Goal: Task Accomplishment & Management: Complete application form

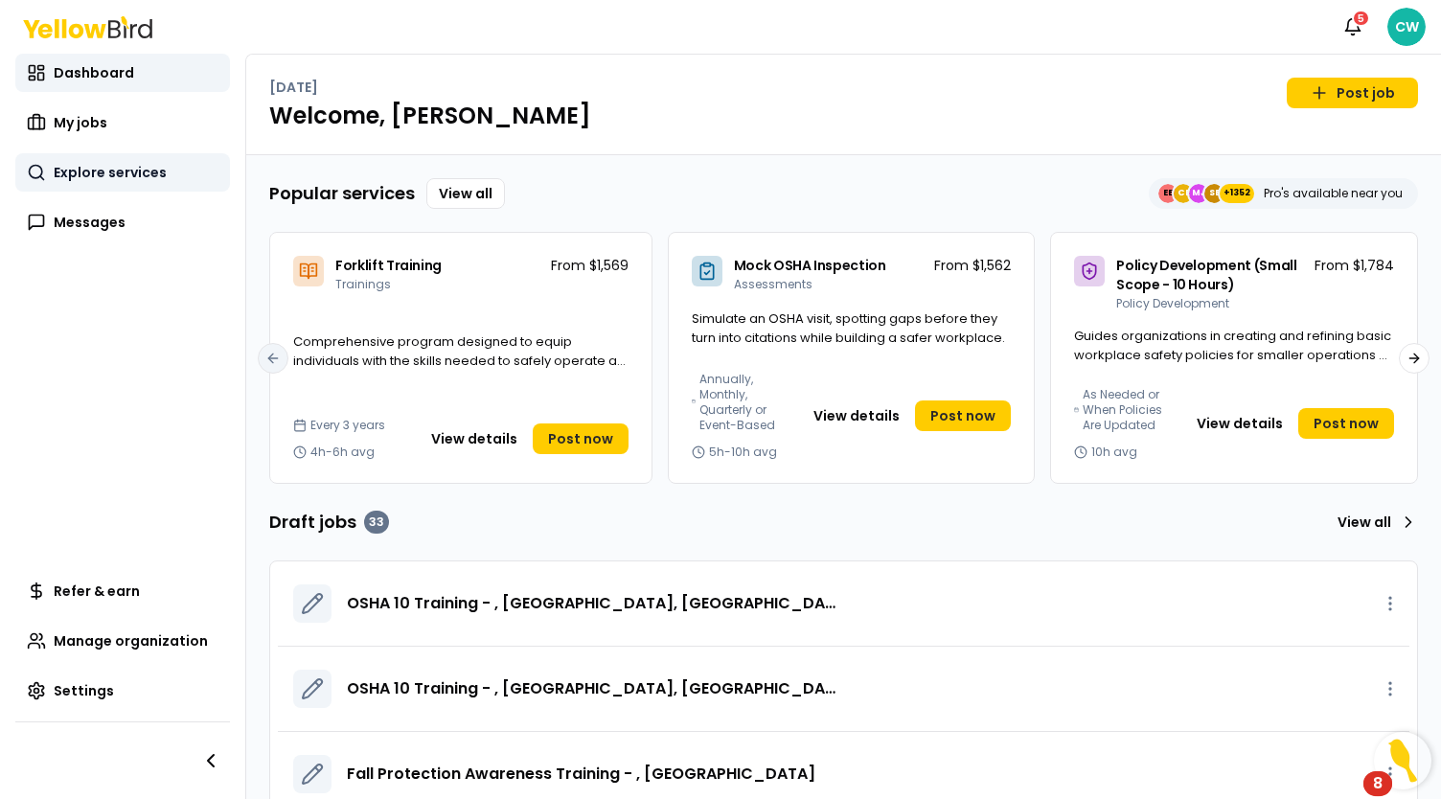
click at [154, 177] on span "Explore services" at bounding box center [110, 172] width 113 height 19
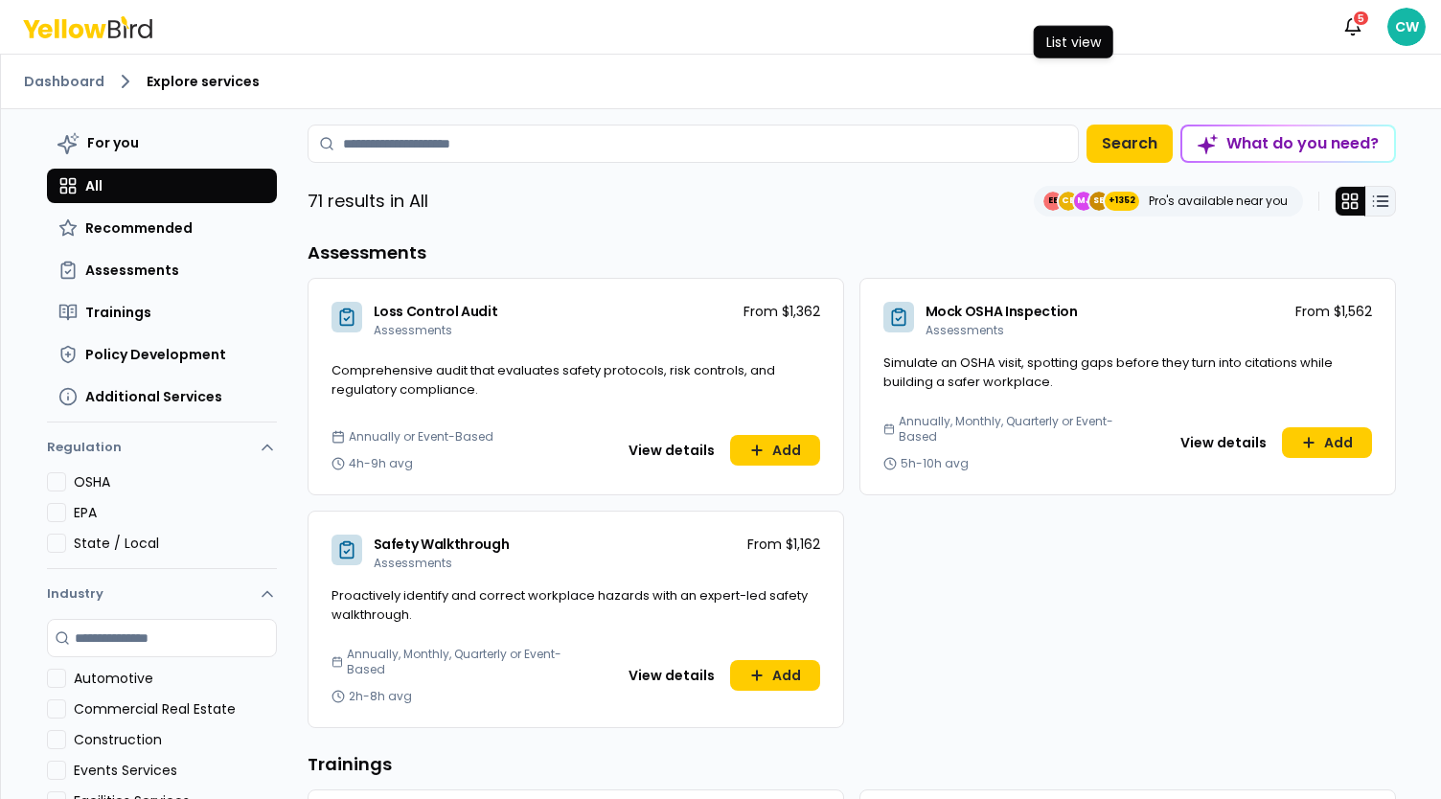
click at [1377, 197] on icon at bounding box center [1380, 201] width 19 height 19
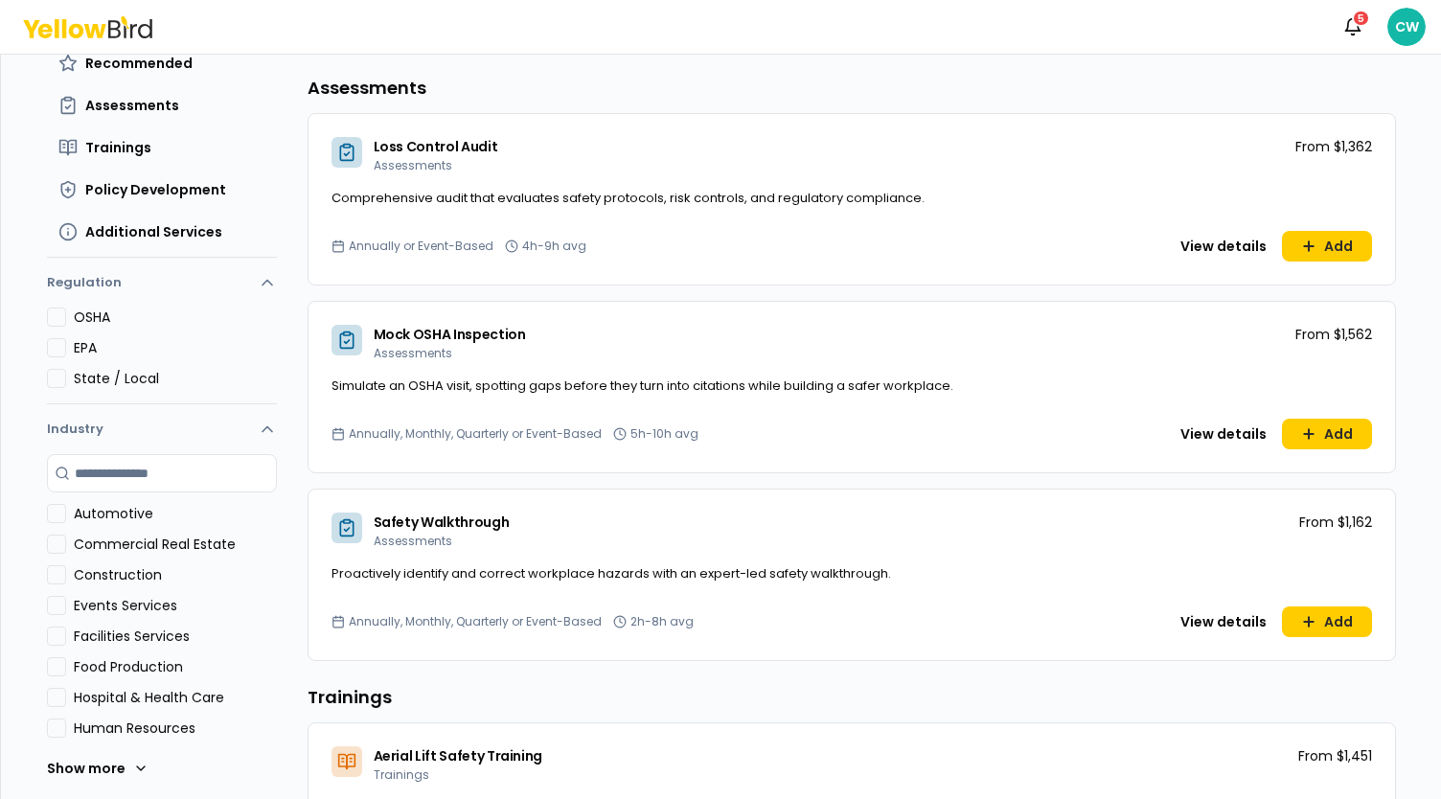
scroll to position [192, 0]
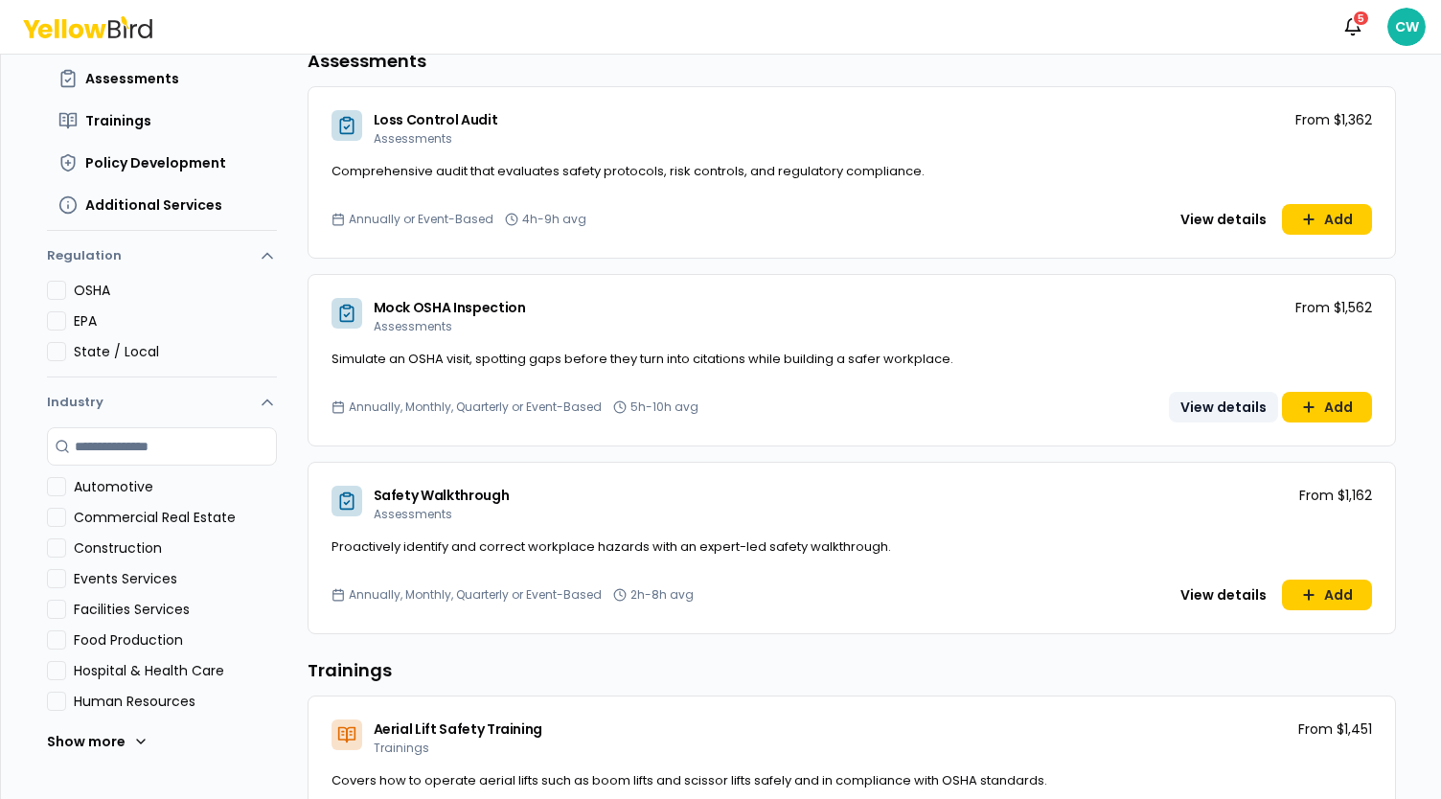
click at [1205, 407] on button "View details" at bounding box center [1223, 407] width 109 height 31
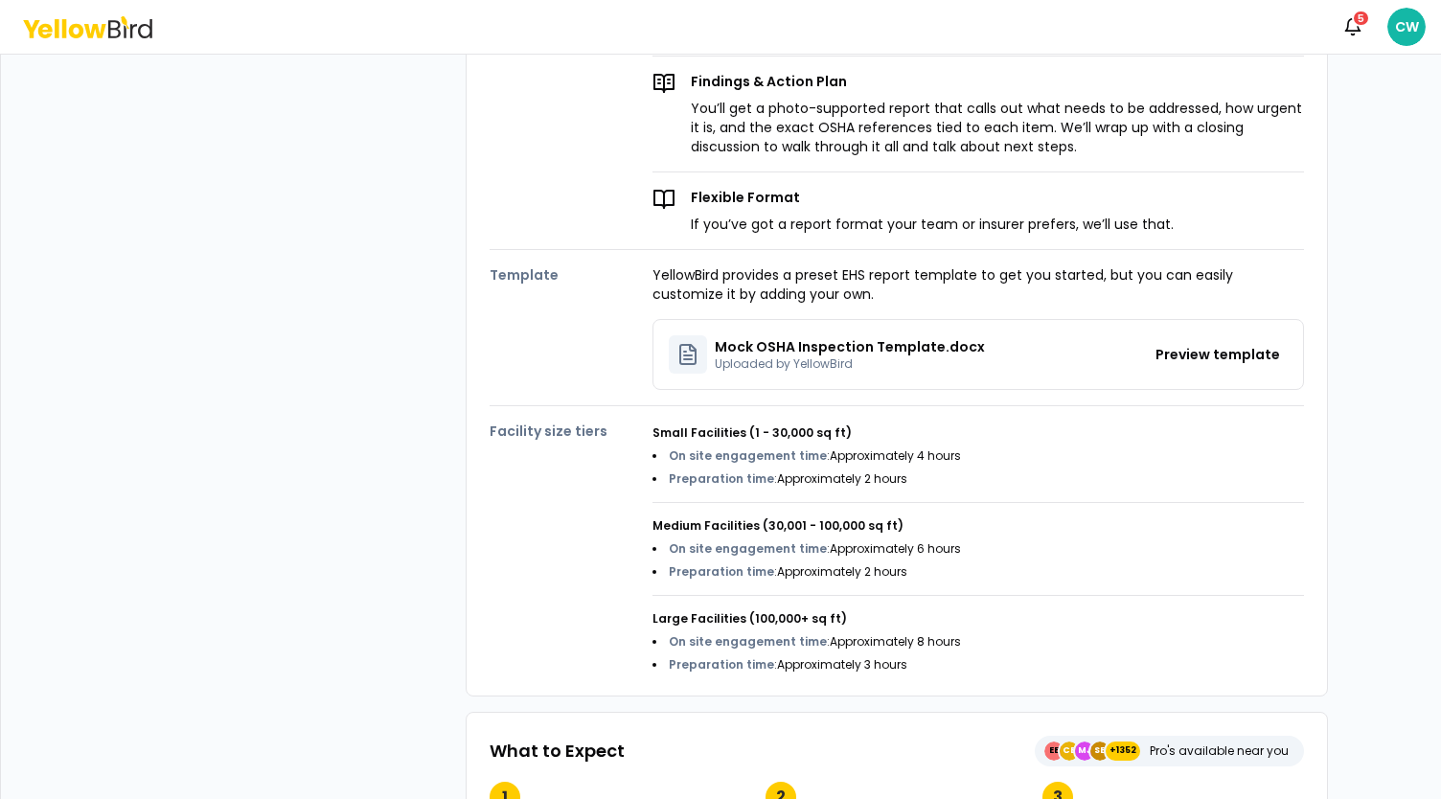
scroll to position [670, 0]
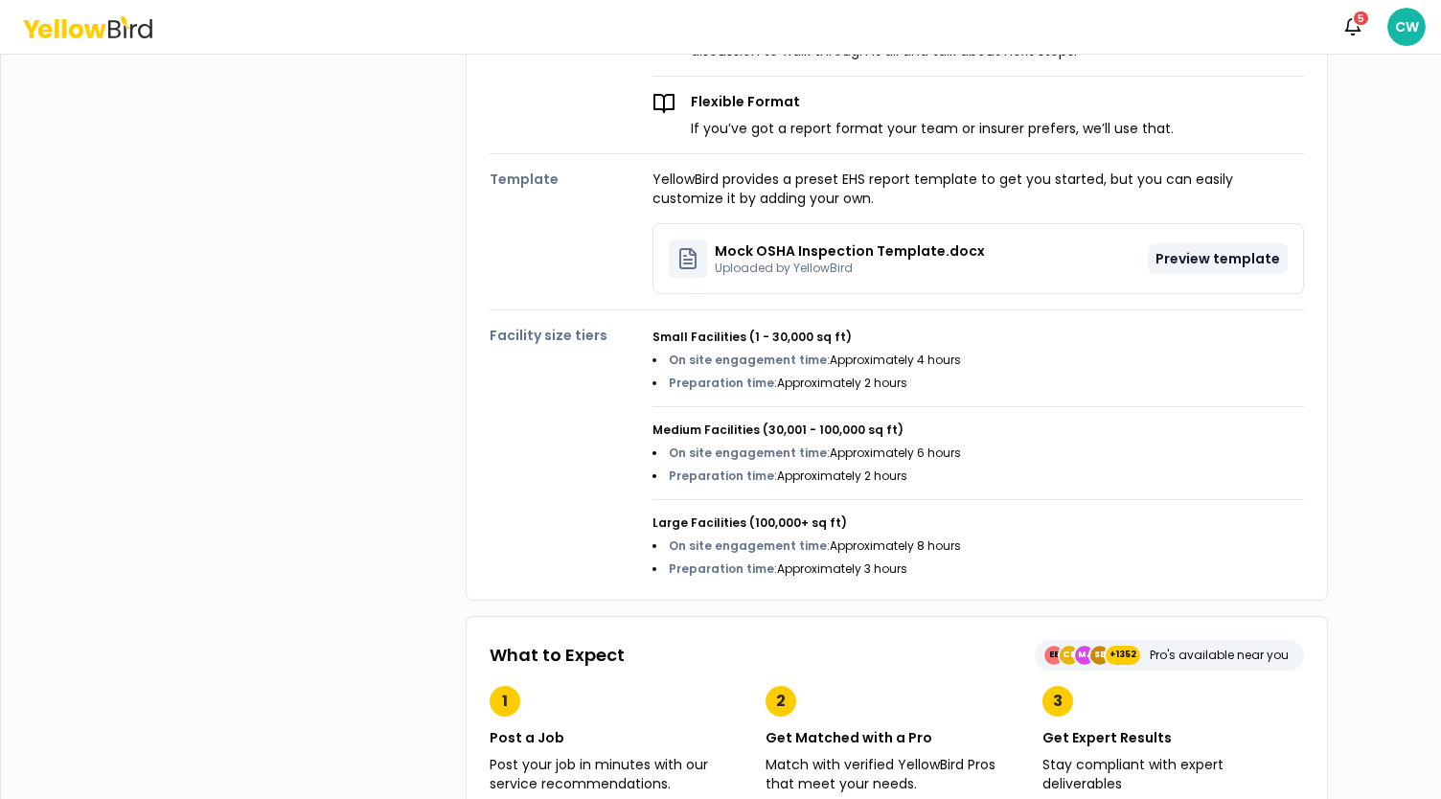
click at [1172, 254] on button "Preview template" at bounding box center [1217, 258] width 140 height 31
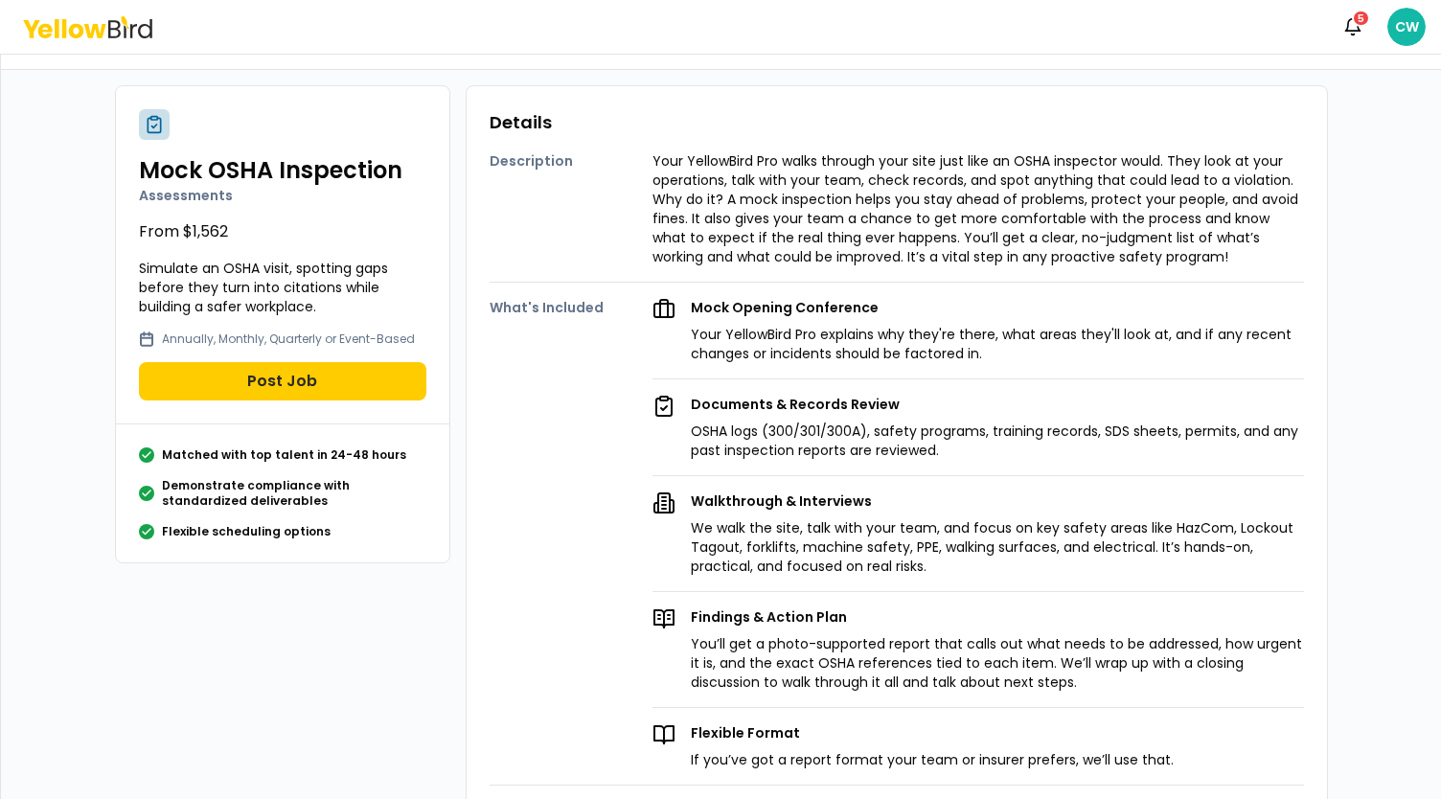
scroll to position [0, 0]
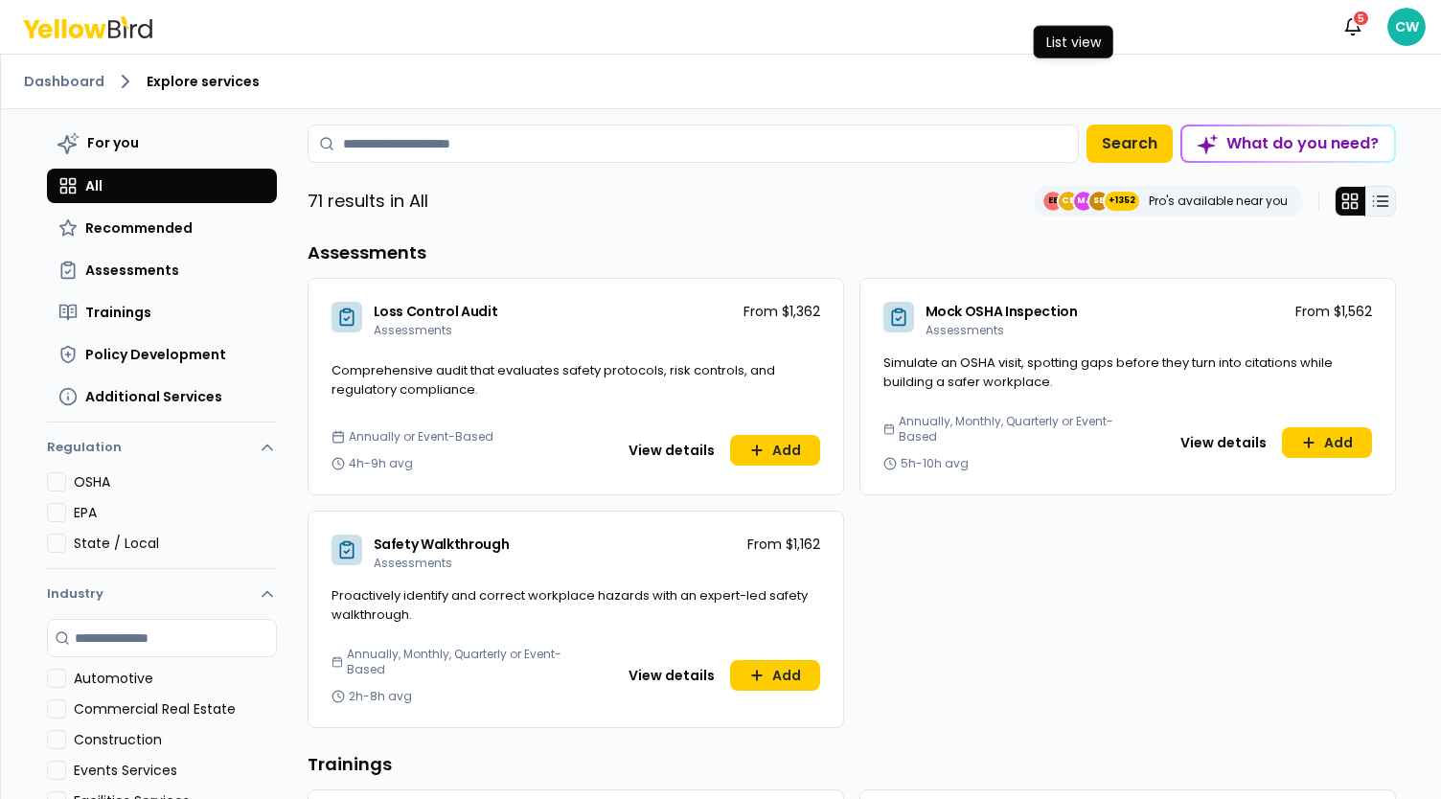
click at [1365, 191] on button at bounding box center [1380, 201] width 31 height 31
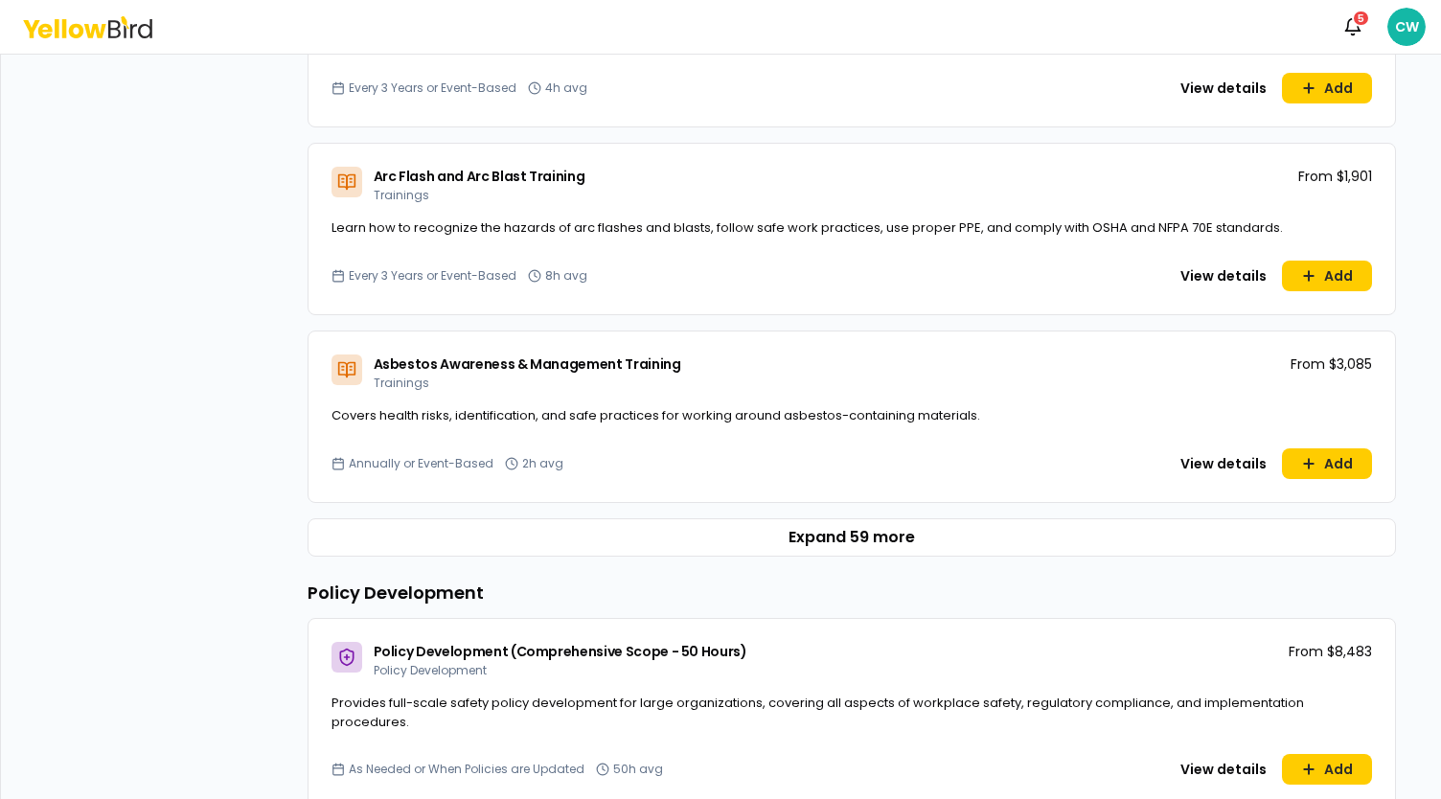
scroll to position [1149, 0]
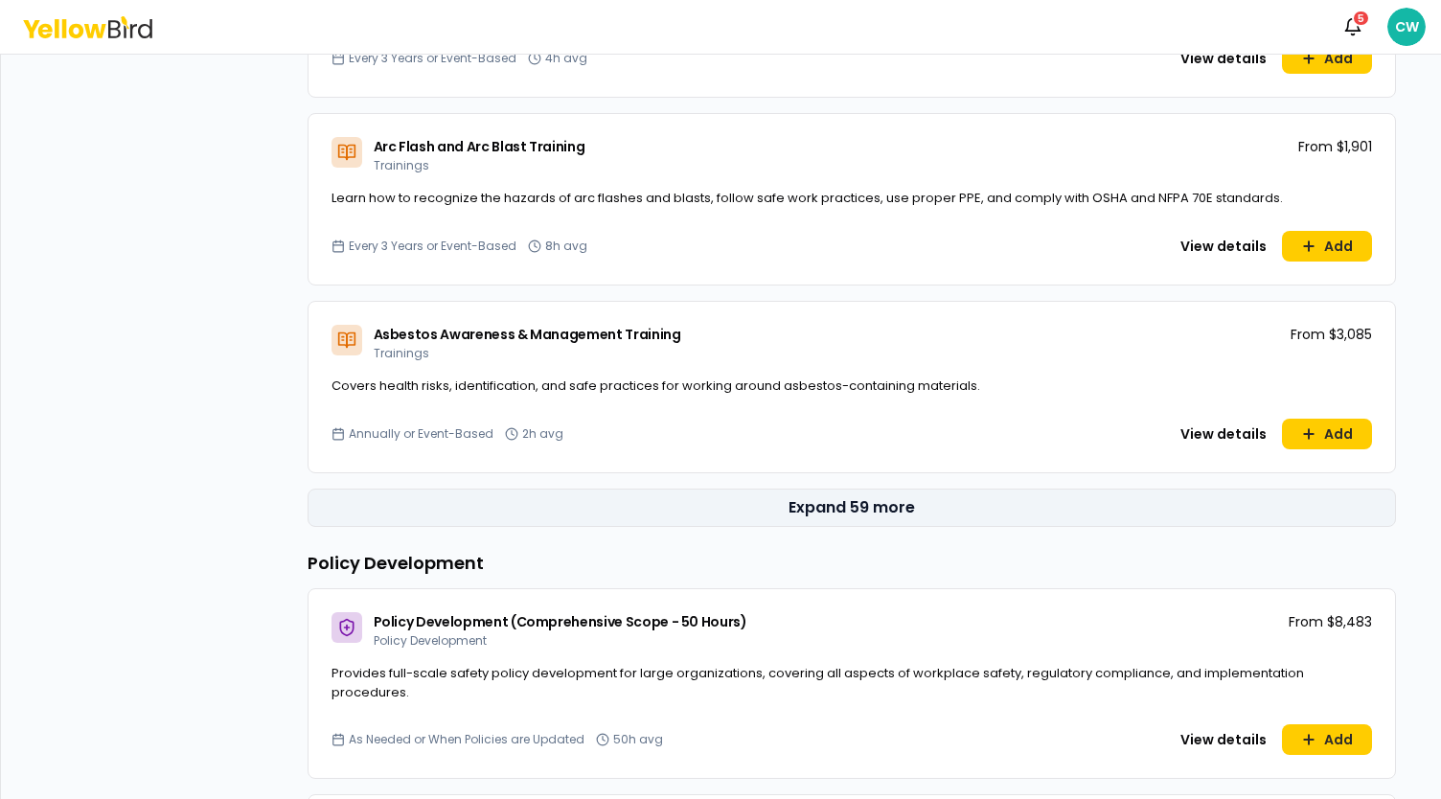
click at [898, 498] on button "Expand 59 more" at bounding box center [851, 507] width 1088 height 38
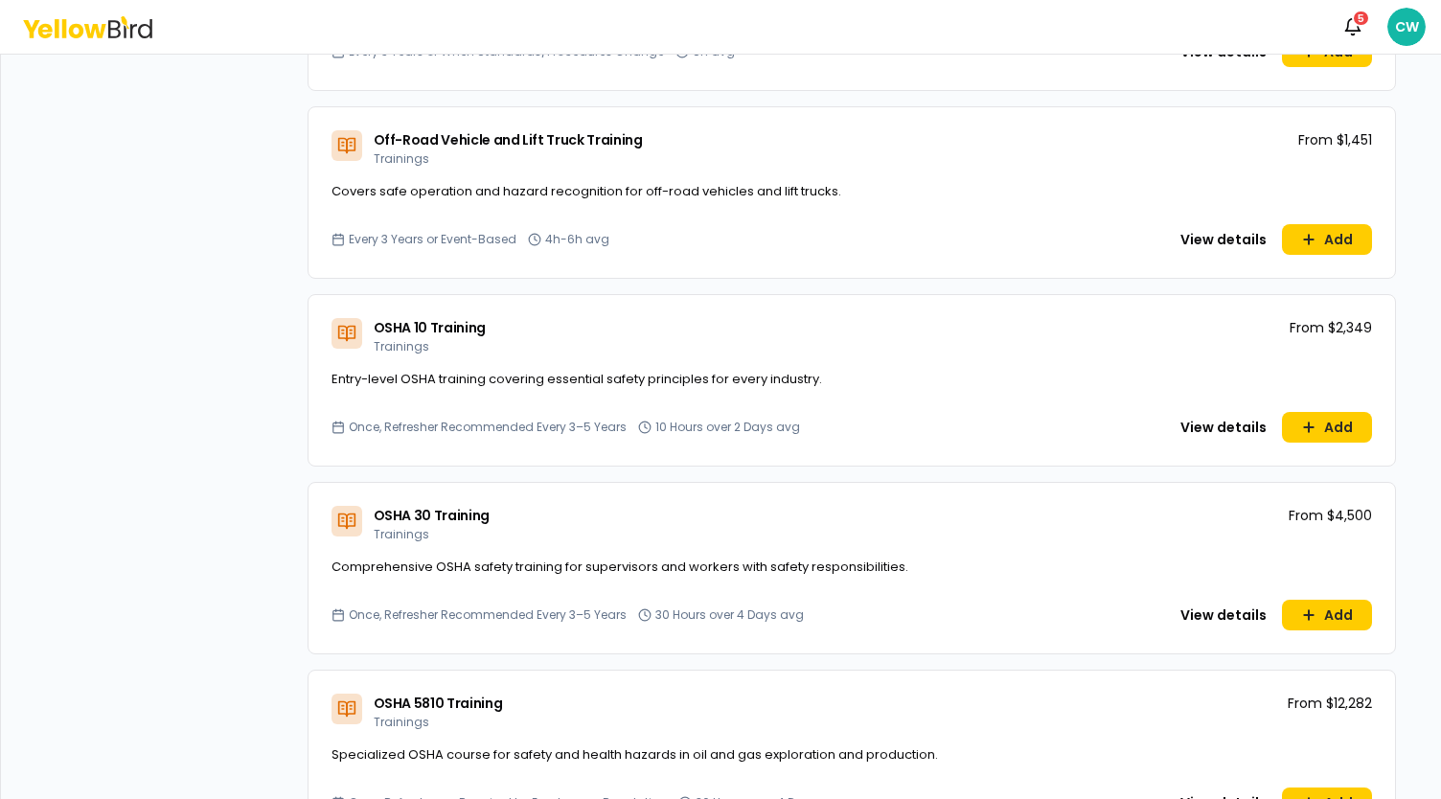
scroll to position [8620, 0]
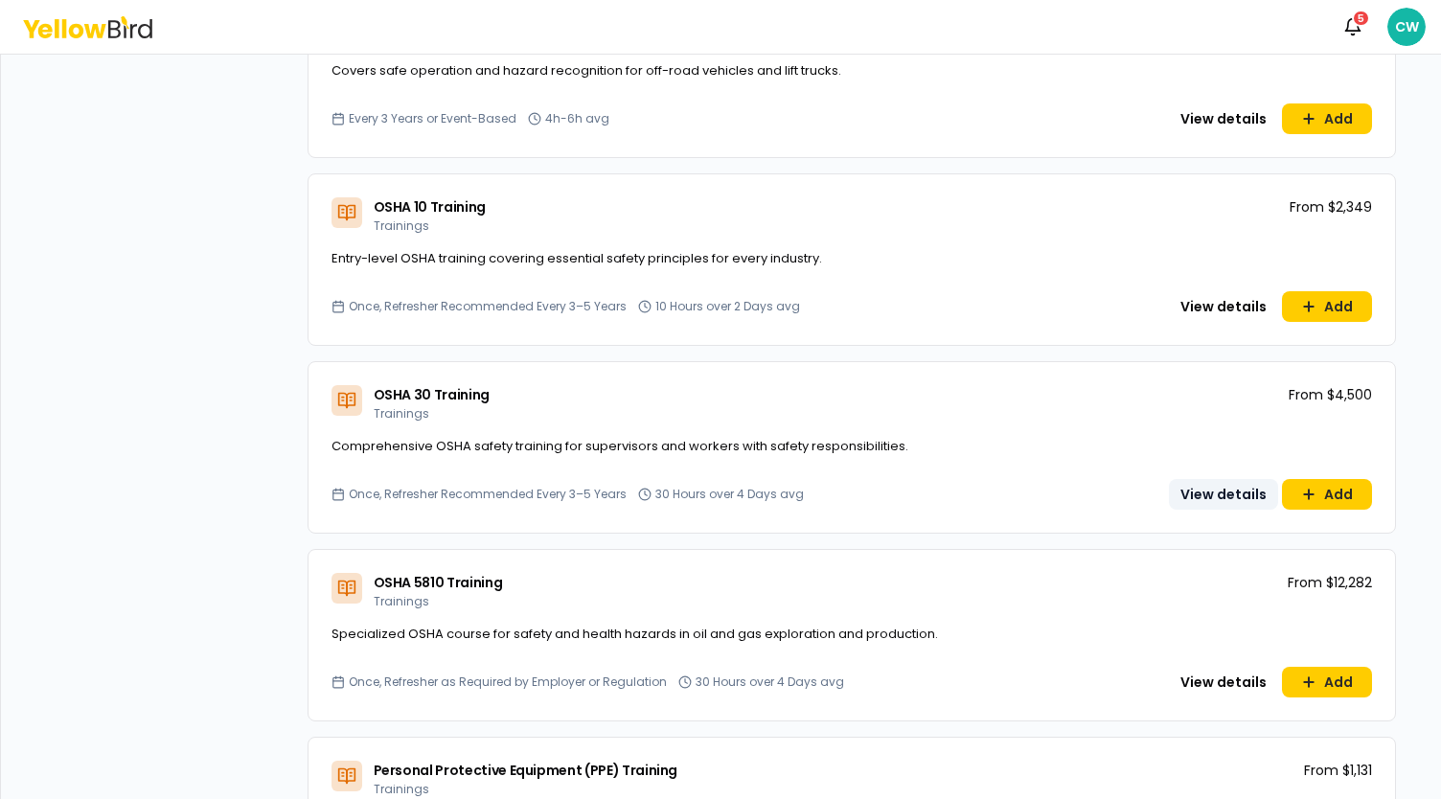
click at [1209, 479] on button "View details" at bounding box center [1223, 494] width 109 height 31
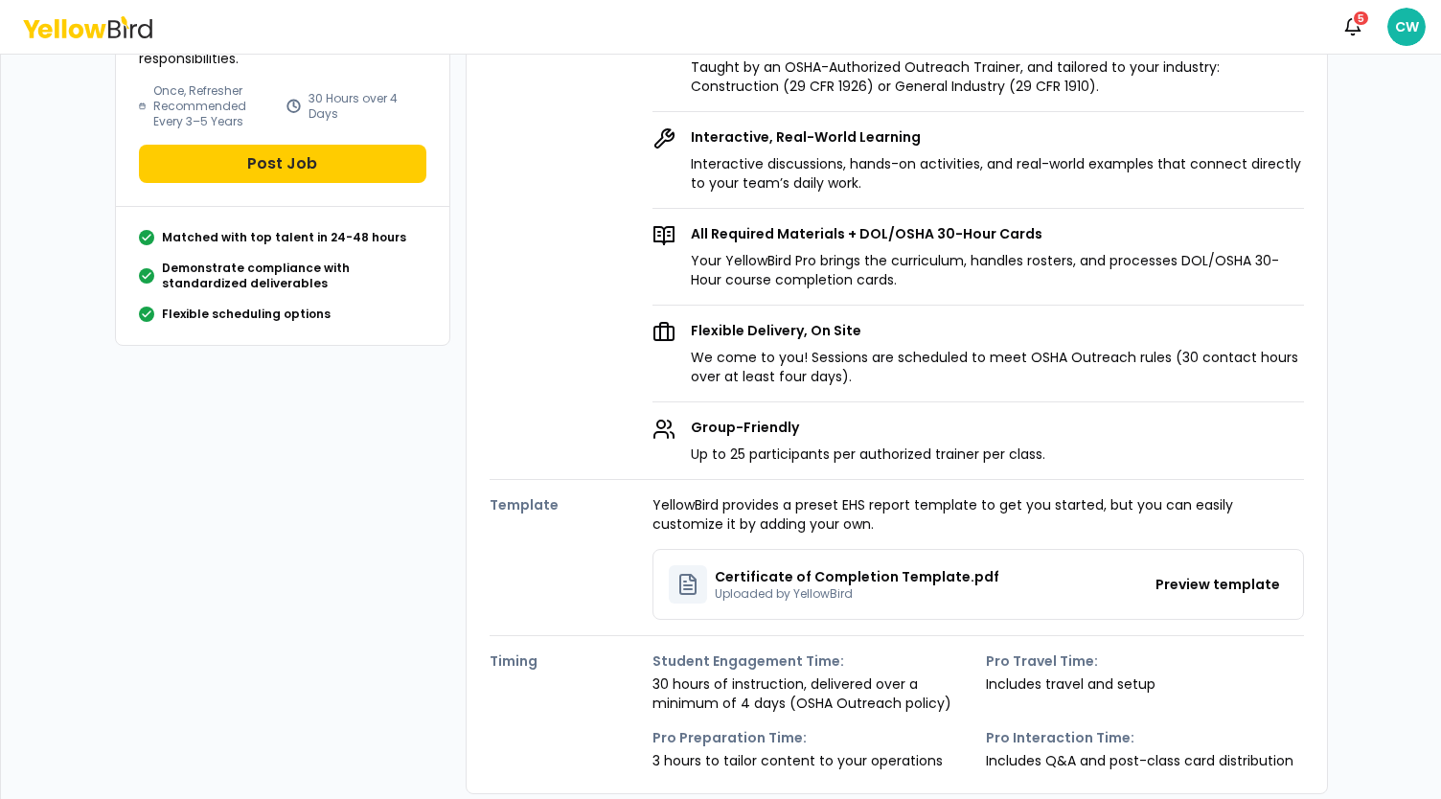
scroll to position [383, 0]
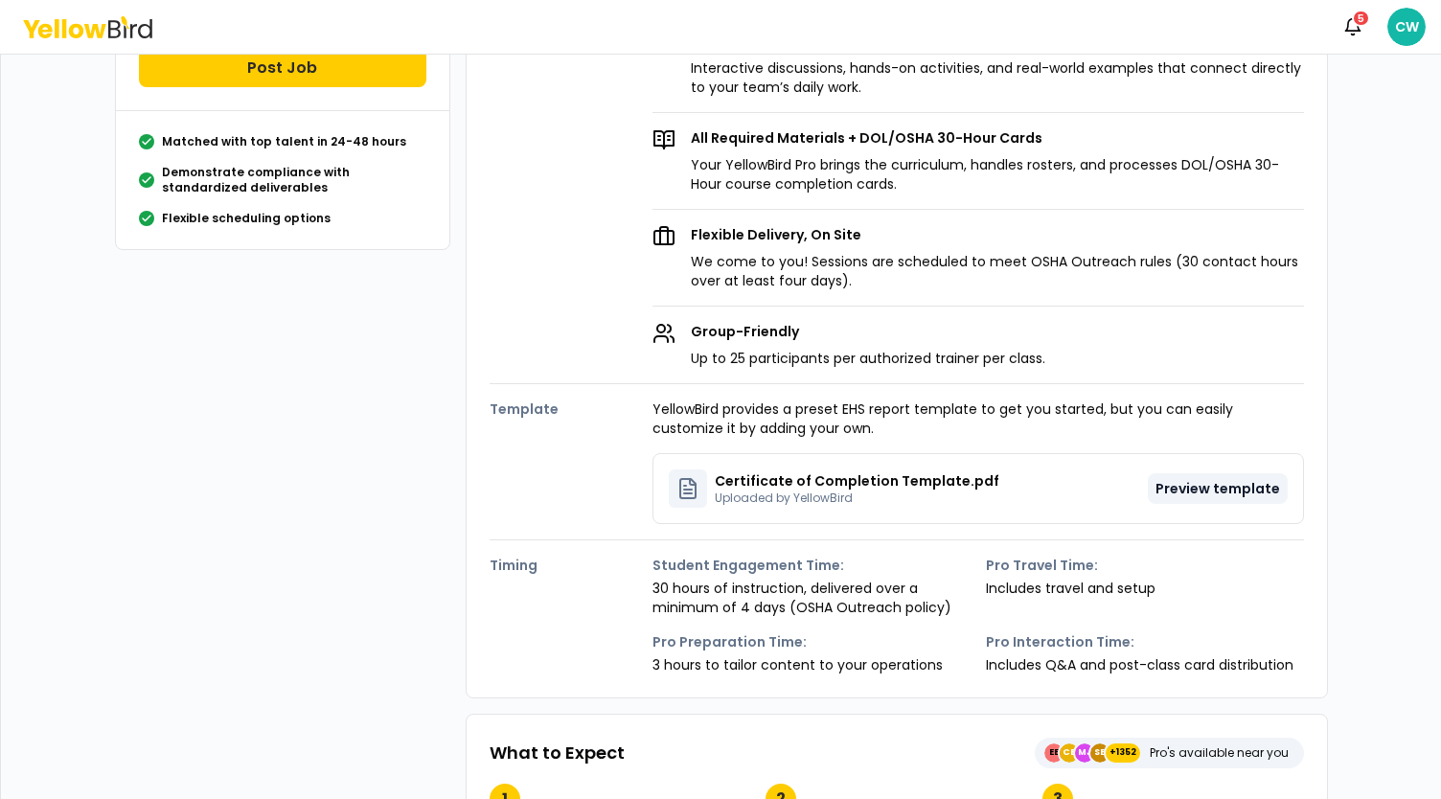
click at [1178, 484] on button "Preview template" at bounding box center [1217, 488] width 140 height 31
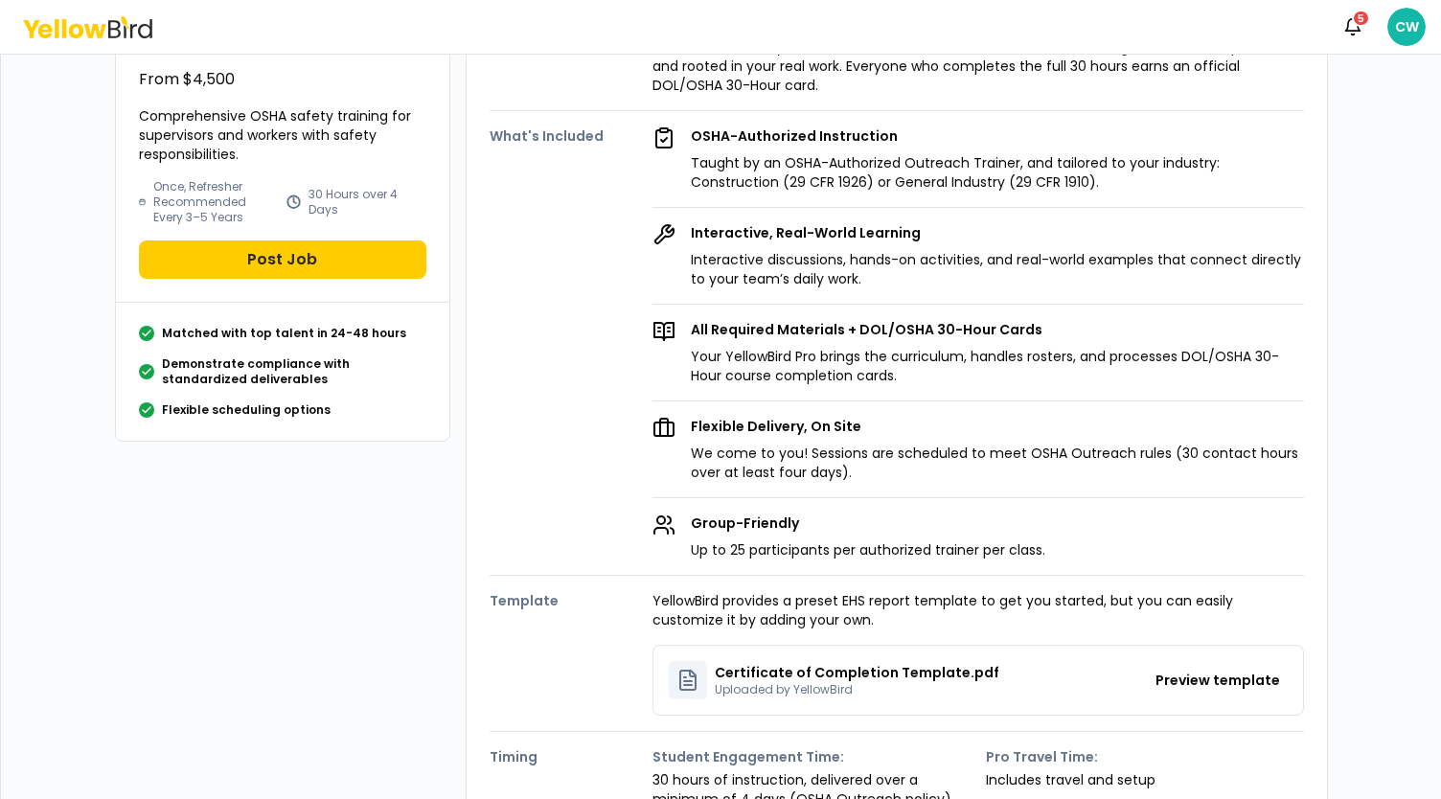
scroll to position [96, 0]
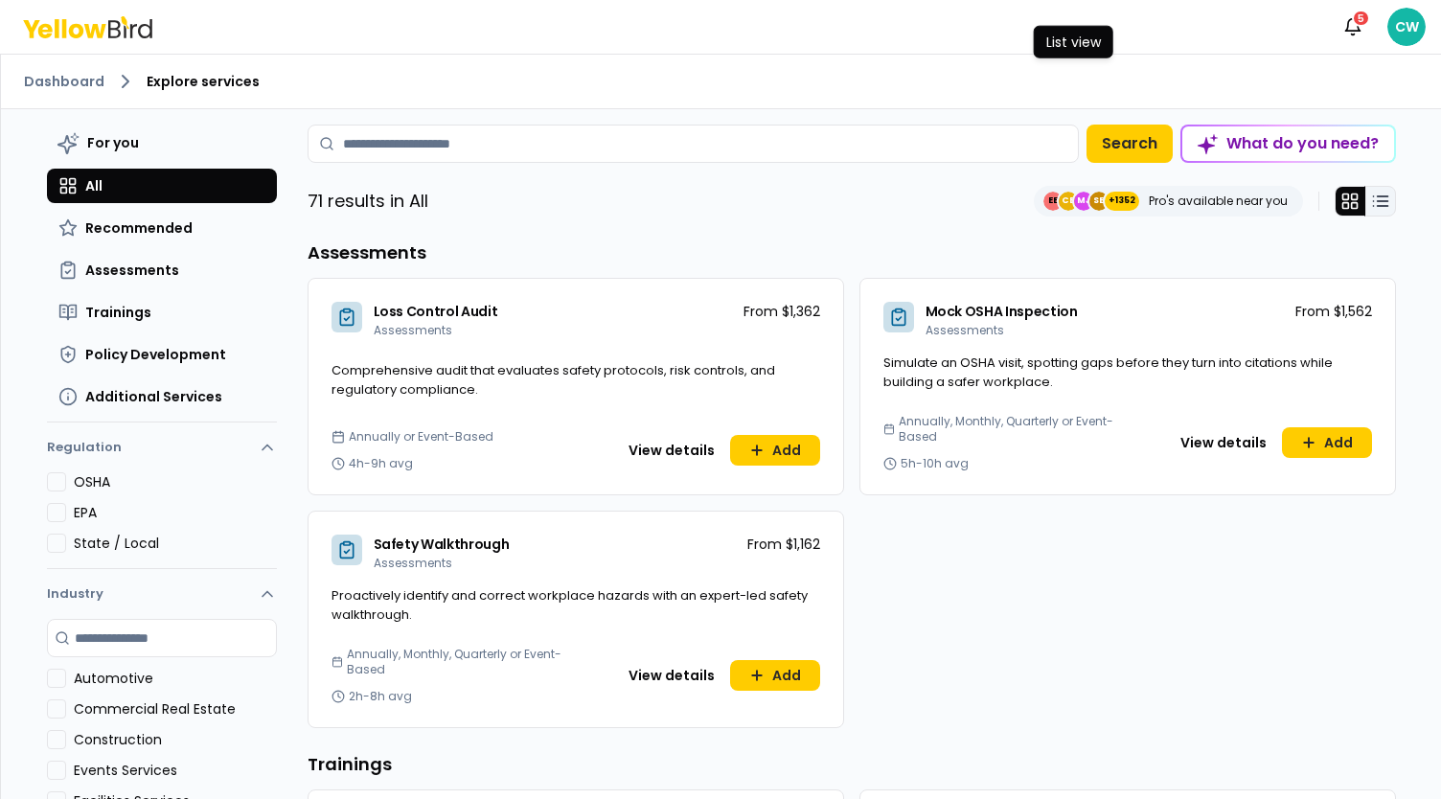
click at [1378, 194] on icon at bounding box center [1380, 201] width 19 height 19
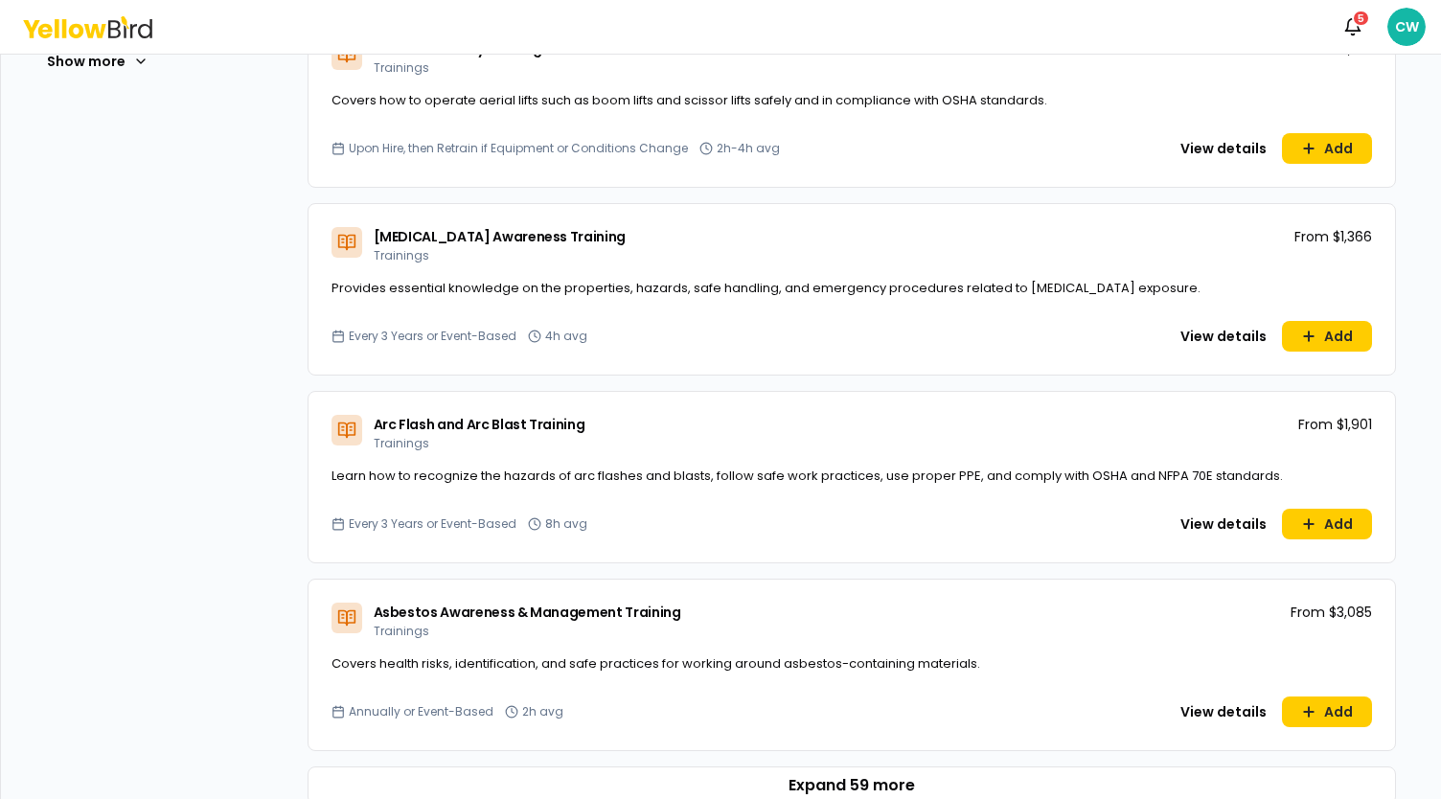
scroll to position [829, 0]
